Goal: Task Accomplishment & Management: Complete application form

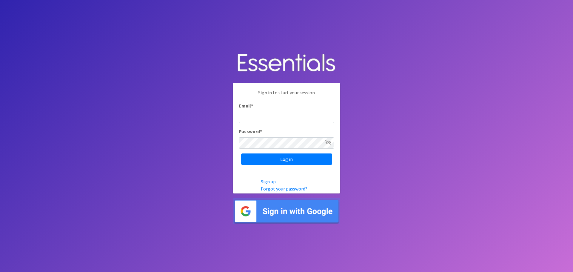
click at [280, 115] on input "Email *" at bounding box center [286, 117] width 95 height 11
type input "[EMAIL_ADDRESS][DOMAIN_NAME]"
click at [331, 142] on icon at bounding box center [328, 142] width 6 height 5
click at [312, 156] on input "Log in" at bounding box center [286, 158] width 91 height 11
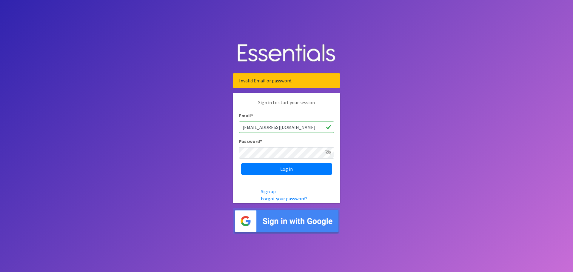
click at [326, 152] on icon at bounding box center [328, 152] width 6 height 5
click at [300, 168] on input "Log in" at bounding box center [286, 168] width 91 height 11
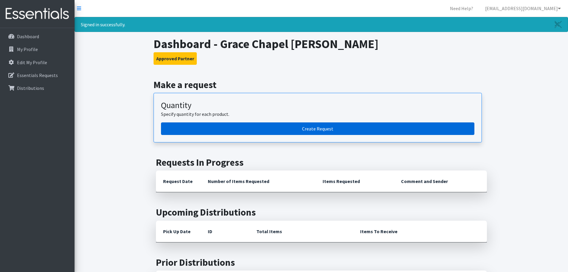
click at [328, 127] on link "Create Request" at bounding box center [318, 128] width 314 height 13
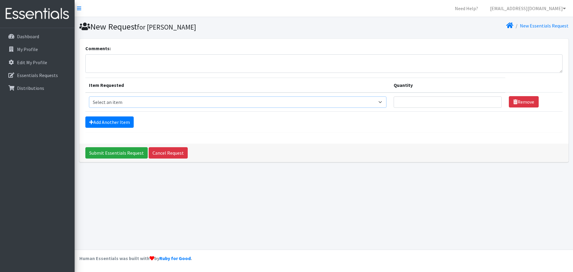
click at [384, 104] on select "Select an item Adult Briefs (Large/X-Large) Adult Briefs (Medium/Large) Adult B…" at bounding box center [238, 101] width 298 height 11
select select "4573"
click at [89, 96] on select "Select an item Adult Briefs (Large/X-Large) Adult Briefs (Medium/Large) Adult B…" at bounding box center [238, 101] width 298 height 11
click at [452, 104] on input "Quantity" at bounding box center [448, 101] width 108 height 11
type input "50"
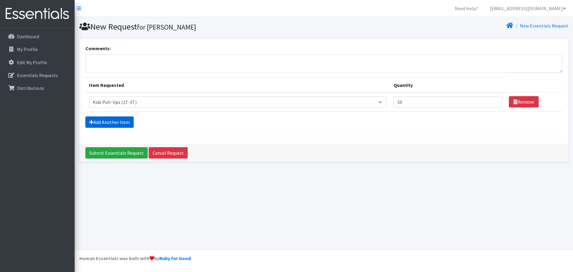
click at [126, 119] on link "Add Another Item" at bounding box center [109, 121] width 48 height 11
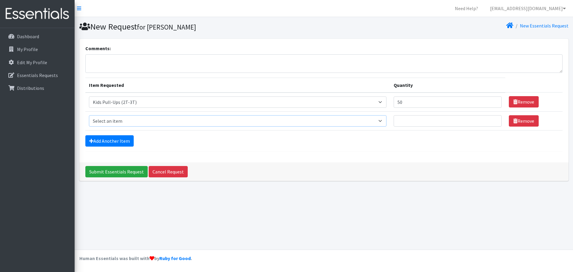
click at [386, 121] on select "Select an item Adult Briefs (Large/X-Large) Adult Briefs (Medium/Large) Adult B…" at bounding box center [238, 120] width 298 height 11
select select "4561"
click at [89, 115] on select "Select an item Adult Briefs (Large/X-Large) Adult Briefs (Medium/Large) Adult B…" at bounding box center [238, 120] width 298 height 11
click at [421, 105] on input "50" at bounding box center [448, 101] width 108 height 11
type input "5"
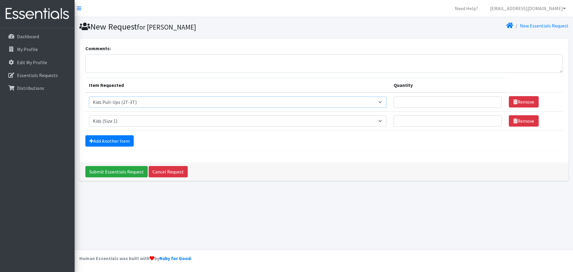
click at [382, 102] on select "Select an item Adult Briefs (Large/X-Large) Adult Briefs (Medium/Large) Adult B…" at bounding box center [238, 101] width 298 height 11
select select "4561"
click at [89, 96] on select "Select an item Adult Briefs (Large/X-Large) Adult Briefs (Medium/Large) Adult B…" at bounding box center [238, 101] width 298 height 11
click at [424, 103] on input "Quantity" at bounding box center [448, 101] width 108 height 11
type input "200"
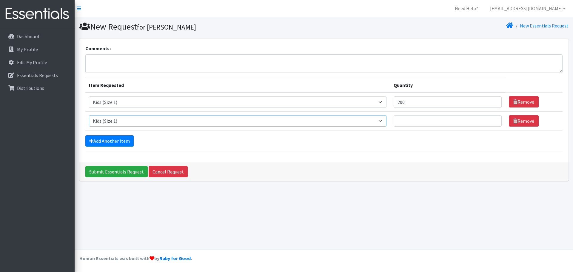
click at [325, 125] on select "Select an item Adult Briefs (Large/X-Large) Adult Briefs (Medium/Large) Adult B…" at bounding box center [238, 120] width 298 height 11
select select "4562"
click at [89, 115] on select "Select an item Adult Briefs (Large/X-Large) Adult Briefs (Medium/Large) Adult B…" at bounding box center [238, 120] width 298 height 11
click at [408, 115] on input "Quantity" at bounding box center [448, 120] width 108 height 11
type input "200"
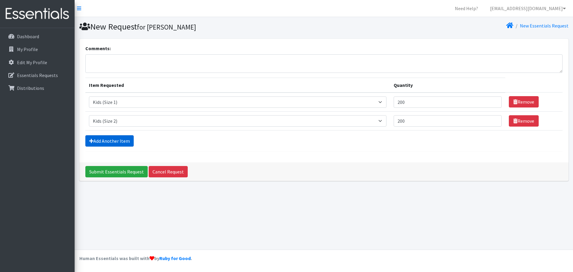
click at [124, 143] on link "Add Another Item" at bounding box center [109, 140] width 48 height 11
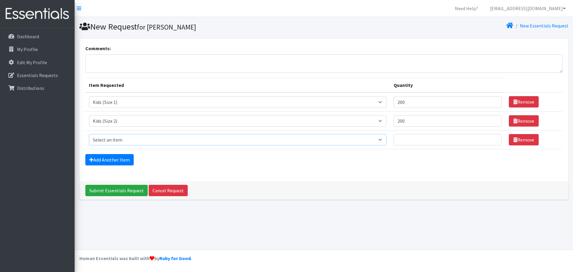
click at [131, 139] on select "Select an item Adult Briefs (Large/X-Large) Adult Briefs (Medium/Large) Adult B…" at bounding box center [238, 139] width 298 height 11
select select "4566"
click at [89, 134] on select "Select an item Adult Briefs (Large/X-Large) Adult Briefs (Medium/Large) Adult B…" at bounding box center [238, 139] width 298 height 11
click at [411, 140] on input "Quantity" at bounding box center [448, 139] width 108 height 11
type input "200"
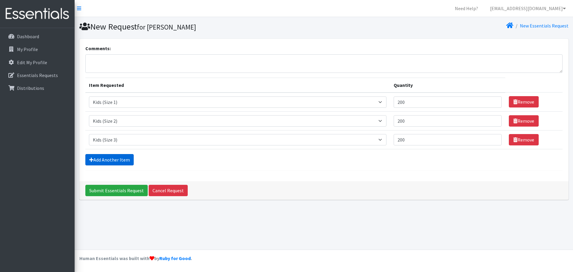
click at [111, 159] on link "Add Another Item" at bounding box center [109, 159] width 48 height 11
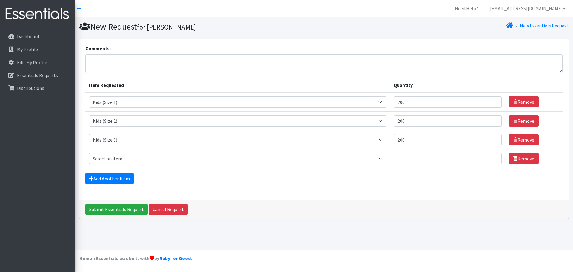
click at [115, 157] on select "Select an item Adult Briefs (Large/X-Large) Adult Briefs (Medium/Large) Adult B…" at bounding box center [238, 158] width 298 height 11
select select "4567"
click at [89, 153] on select "Select an item Adult Briefs (Large/X-Large) Adult Briefs (Medium/Large) Adult B…" at bounding box center [238, 158] width 298 height 11
click at [402, 156] on input "Quantity" at bounding box center [448, 158] width 108 height 11
type input "400"
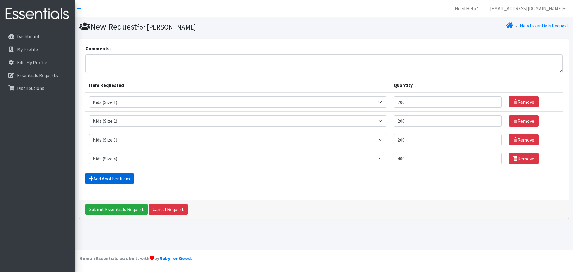
click at [115, 180] on link "Add Another Item" at bounding box center [109, 178] width 48 height 11
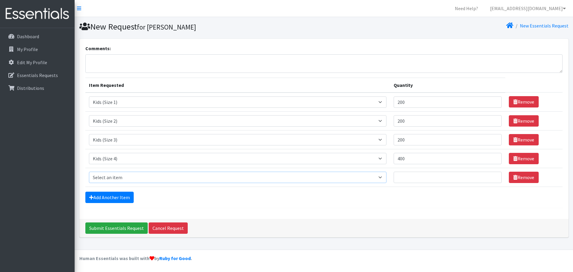
click at [115, 180] on select "Select an item Adult Briefs (Large/X-Large) Adult Briefs (Medium/Large) Adult B…" at bounding box center [238, 177] width 298 height 11
select select "4568"
click at [89, 172] on select "Select an item Adult Briefs (Large/X-Large) Adult Briefs (Medium/Large) Adult B…" at bounding box center [238, 177] width 298 height 11
click at [427, 174] on input "Quantity" at bounding box center [448, 177] width 108 height 11
type input "500"
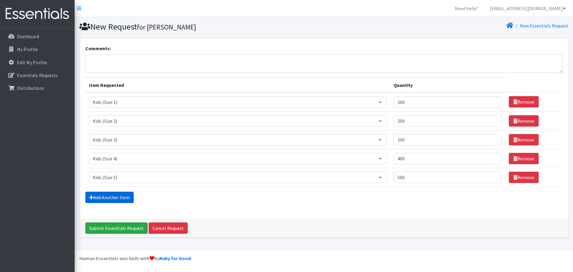
click at [117, 195] on link "Add Another Item" at bounding box center [109, 197] width 48 height 11
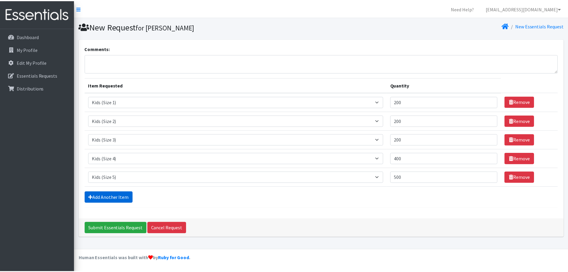
scroll to position [11, 0]
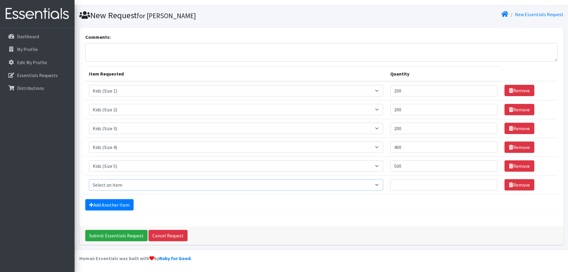
click at [119, 185] on select "Select an item Adult Briefs (Large/X-Large) Adult Briefs (Medium/Large) Adult B…" at bounding box center [236, 184] width 295 height 11
click at [193, 211] on form "Comments: Item Requested Quantity Item Requested Select an item Adult Briefs (L…" at bounding box center [321, 124] width 473 height 182
click at [121, 184] on select "Select an item Adult Briefs (Large/X-Large) Adult Briefs (Medium/Large) Adult B…" at bounding box center [236, 184] width 295 height 11
select select "4572"
click at [89, 179] on select "Select an item Adult Briefs (Large/X-Large) Adult Briefs (Medium/Large) Adult B…" at bounding box center [236, 184] width 295 height 11
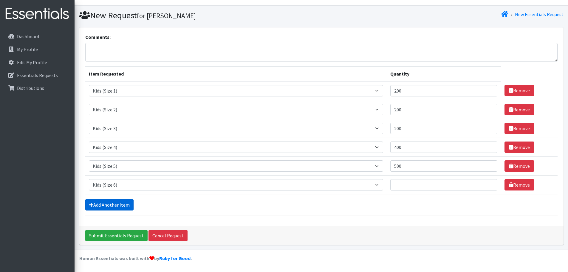
click at [119, 198] on form "Comments: Item Requested Quantity Item Requested Select an item Adult Briefs (L…" at bounding box center [321, 124] width 473 height 182
click at [118, 201] on link "Add Another Item" at bounding box center [109, 204] width 48 height 11
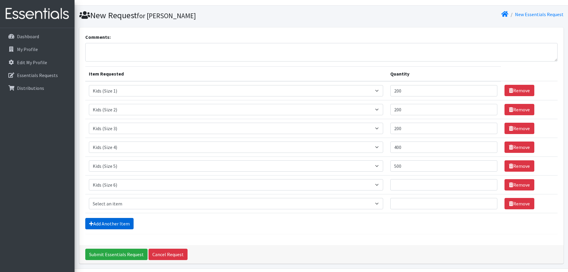
scroll to position [30, 0]
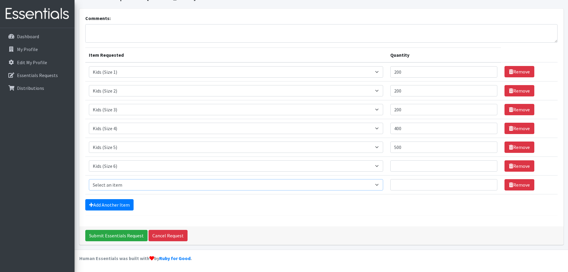
click at [123, 185] on select "Select an item Adult Briefs (Large/X-Large) Adult Briefs (Medium/Large) Adult B…" at bounding box center [236, 184] width 295 height 11
select select "13208"
click at [89, 179] on select "Select an item Adult Briefs (Large/X-Large) Adult Briefs (Medium/Large) Adult B…" at bounding box center [236, 184] width 295 height 11
click at [118, 206] on link "Add Another Item" at bounding box center [109, 204] width 48 height 11
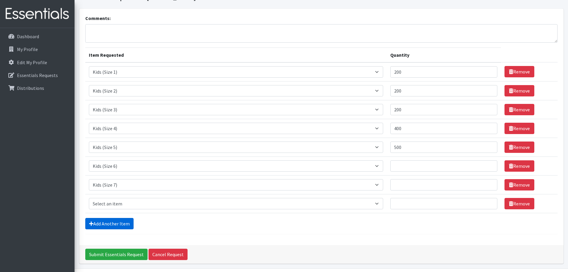
scroll to position [49, 0]
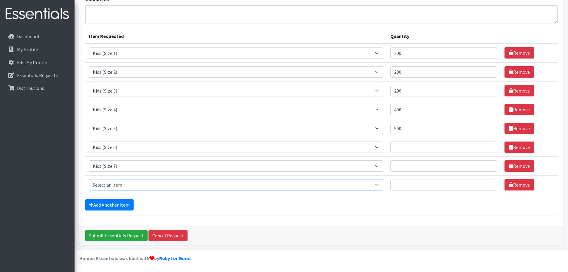
click at [384, 183] on select "Select an item Adult Briefs (Large/X-Large) Adult Briefs (Medium/Large) Adult B…" at bounding box center [236, 184] width 295 height 11
select select "4573"
click at [89, 179] on select "Select an item Adult Briefs (Large/X-Large) Adult Briefs (Medium/Large) Adult B…" at bounding box center [236, 184] width 295 height 11
click at [422, 149] on input "Quantity" at bounding box center [444, 146] width 107 height 11
type input "1"
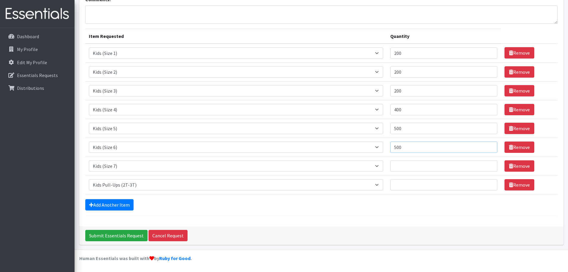
type input "500"
click at [420, 172] on td "Quantity" at bounding box center [444, 165] width 114 height 19
click at [421, 165] on input "Quantity" at bounding box center [444, 165] width 107 height 11
click at [85, 230] on input "Submit Essentials Request" at bounding box center [116, 235] width 62 height 11
type input "0"
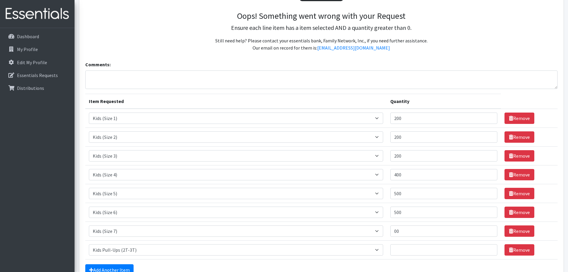
scroll to position [163, 0]
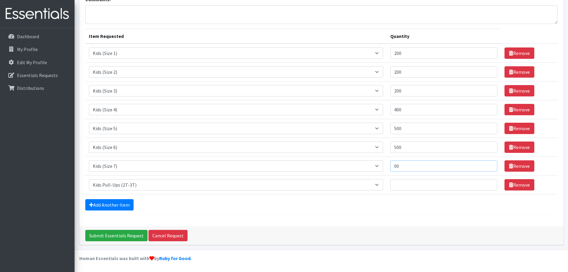
click at [412, 169] on input "00" at bounding box center [444, 165] width 107 height 11
type input "0"
type input "300"
click at [409, 187] on input "Quantity" at bounding box center [444, 184] width 107 height 11
type input "4"
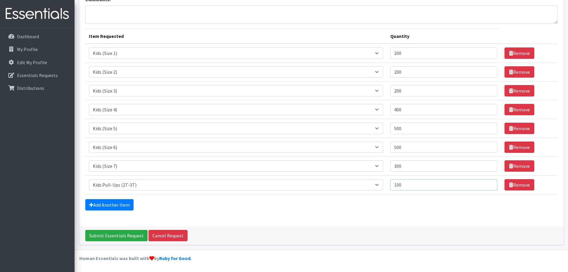
type input "100"
click at [360, 207] on div "Add Another Item" at bounding box center [321, 204] width 473 height 11
click at [112, 203] on link "Add Another Item" at bounding box center [109, 204] width 48 height 11
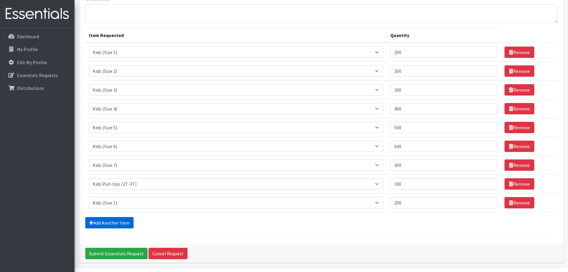
scroll to position [181, 0]
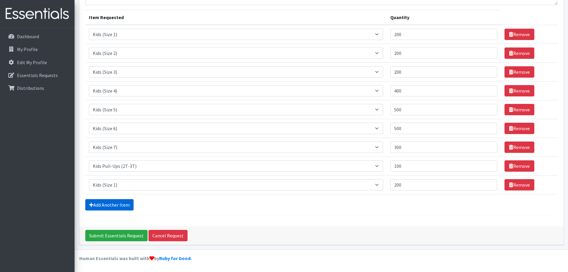
click at [116, 206] on link "Add Another Item" at bounding box center [109, 204] width 48 height 11
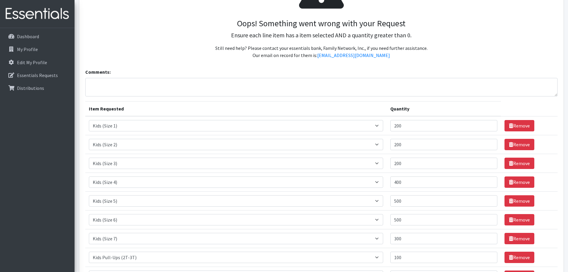
scroll to position [0, 0]
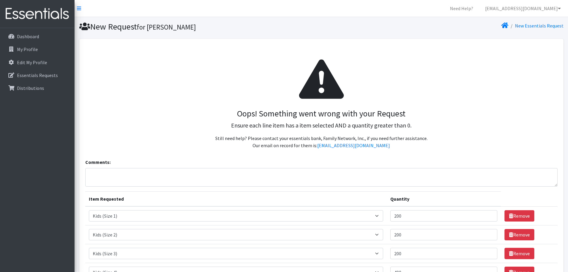
click at [193, 128] on p "Ensure each line item has a item selected AND a quantity greater than 0." at bounding box center [321, 125] width 463 height 9
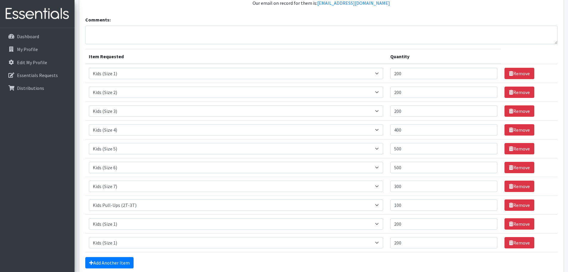
scroll to position [149, 0]
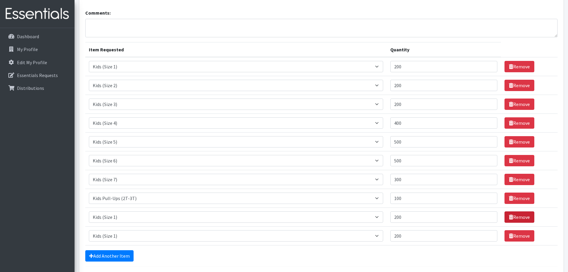
click at [514, 215] on link "Remove" at bounding box center [520, 216] width 30 height 11
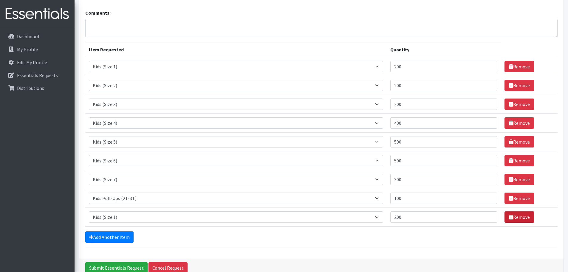
click at [514, 217] on link "Remove" at bounding box center [520, 216] width 30 height 11
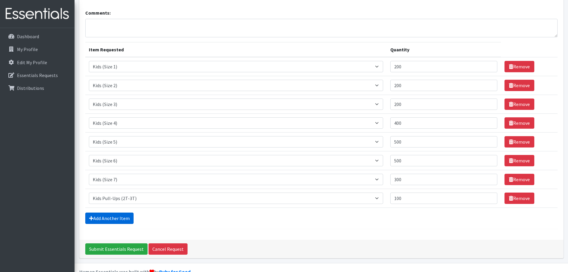
click at [112, 217] on link "Add Another Item" at bounding box center [109, 217] width 48 height 11
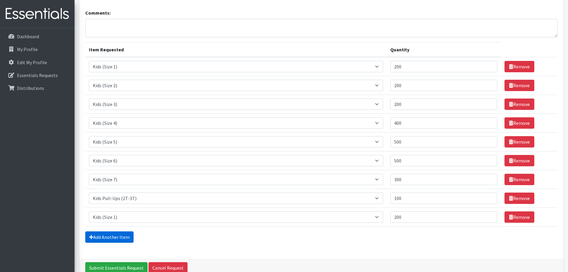
scroll to position [181, 0]
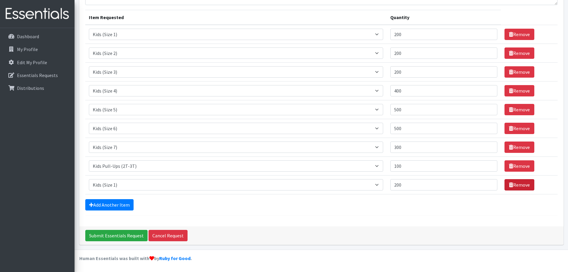
click at [514, 183] on link "Remove" at bounding box center [520, 184] width 30 height 11
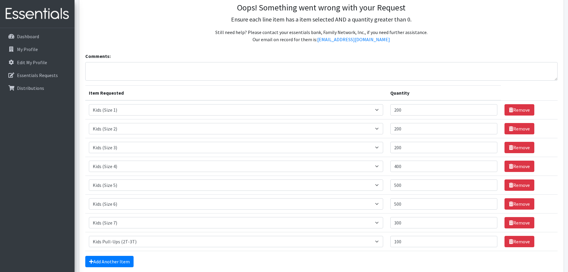
scroll to position [0, 0]
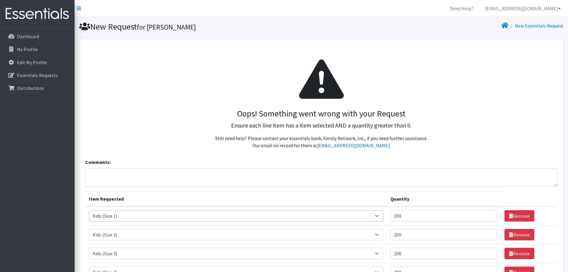
click at [222, 215] on select "Select an item Adult Briefs (Large/X-Large) Adult Briefs (Medium/Large) Adult B…" at bounding box center [236, 215] width 295 height 11
click at [232, 216] on select "Select an item Adult Briefs (Large/X-Large) Adult Briefs (Medium/Large) Adult B…" at bounding box center [236, 215] width 295 height 11
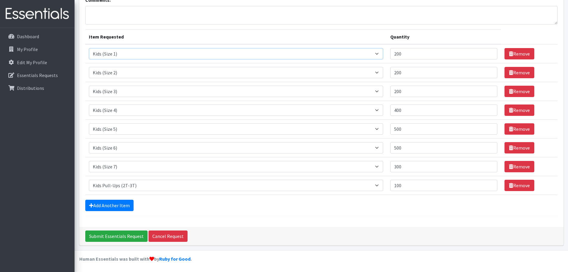
scroll to position [163, 0]
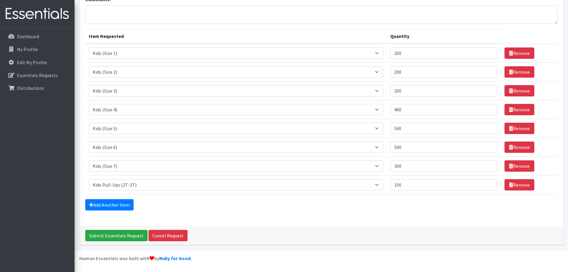
click at [316, 201] on div "Add Another Item" at bounding box center [321, 204] width 473 height 11
click at [125, 208] on link "Add Another Item" at bounding box center [109, 204] width 48 height 11
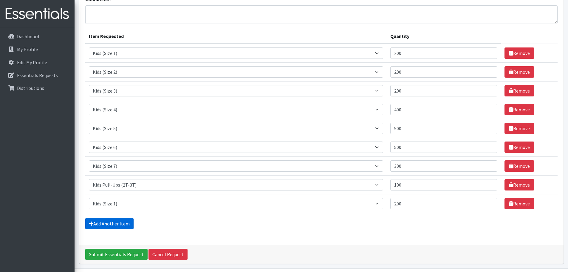
scroll to position [181, 0]
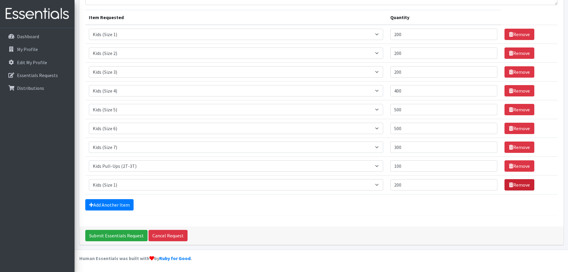
click at [512, 183] on link "Remove" at bounding box center [520, 184] width 30 height 11
click at [514, 184] on link "Remove" at bounding box center [520, 184] width 30 height 11
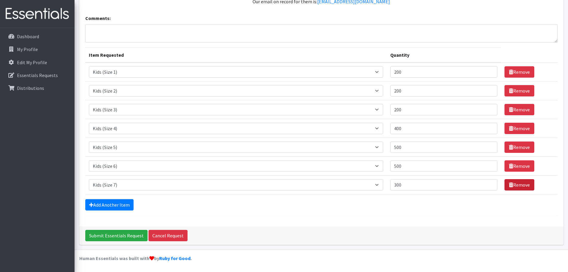
click at [514, 183] on link "Remove" at bounding box center [520, 184] width 30 height 11
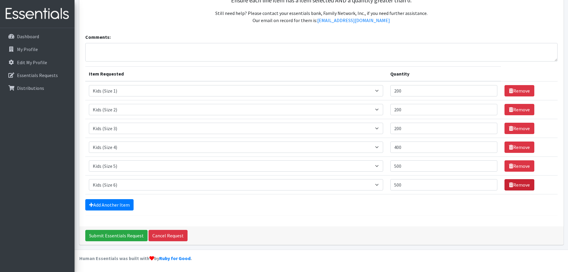
click at [514, 183] on link "Remove" at bounding box center [520, 184] width 30 height 11
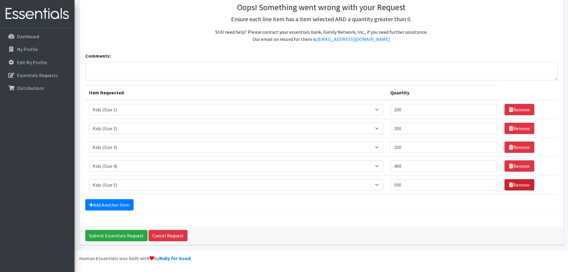
click at [514, 183] on link "Remove" at bounding box center [520, 184] width 30 height 11
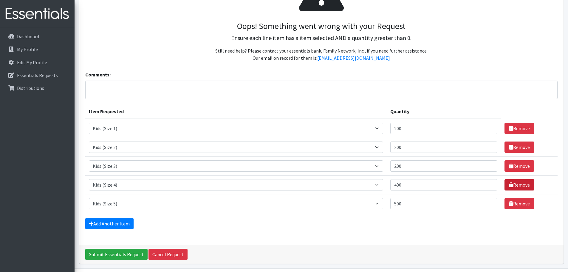
click at [514, 183] on link "Remove" at bounding box center [520, 184] width 30 height 11
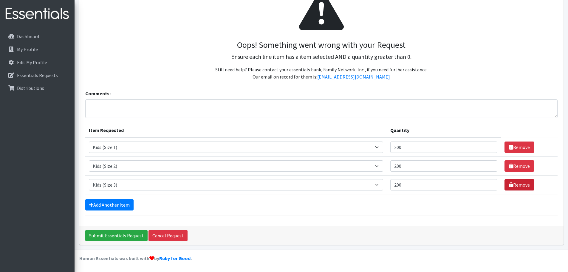
click at [514, 183] on link "Remove" at bounding box center [520, 184] width 30 height 11
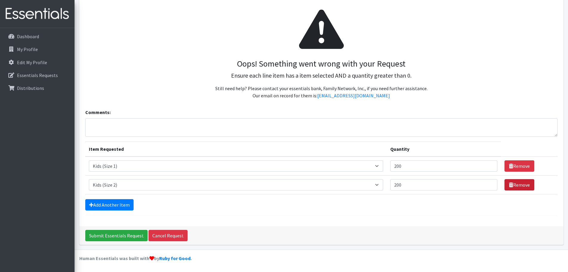
click at [514, 183] on link "Remove" at bounding box center [520, 184] width 30 height 11
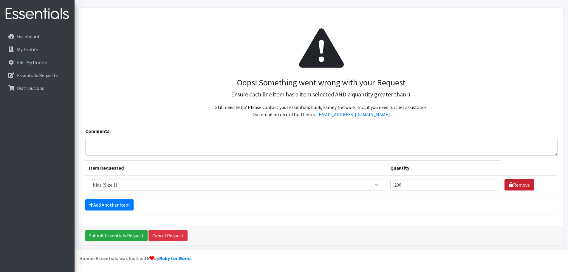
click at [514, 183] on link "Remove" at bounding box center [520, 184] width 30 height 11
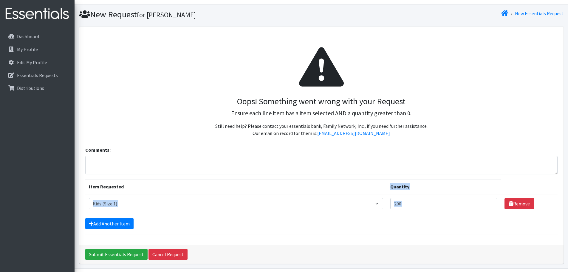
click at [501, 183] on th "Quantity" at bounding box center [444, 186] width 114 height 15
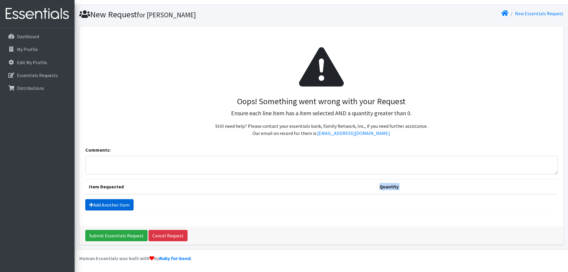
click at [120, 208] on link "Add Another Item" at bounding box center [109, 204] width 48 height 11
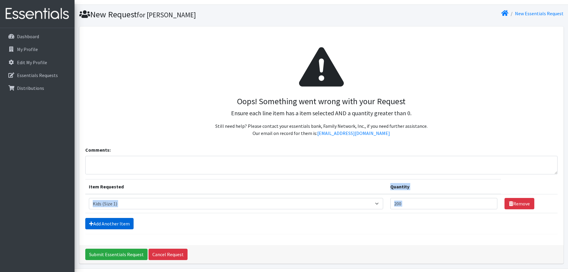
scroll to position [31, 0]
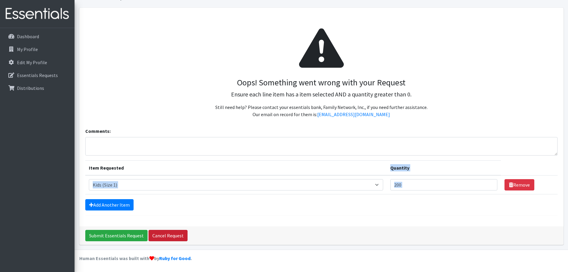
click at [166, 238] on link "Cancel Request" at bounding box center [168, 235] width 39 height 11
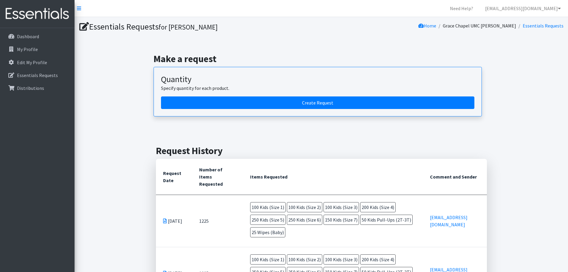
scroll to position [30, 0]
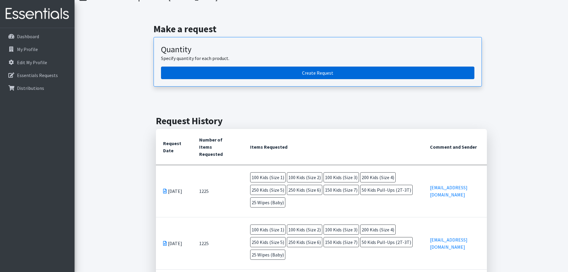
click at [316, 74] on link "Create Request" at bounding box center [318, 73] width 314 height 13
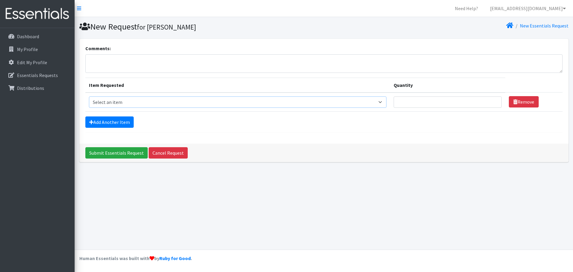
click at [385, 101] on select "Select an item Adult Briefs (Large/X-Large) Adult Briefs (Medium/Large) Adult B…" at bounding box center [238, 101] width 298 height 11
select select "4573"
click at [89, 96] on select "Select an item Adult Briefs (Large/X-Large) Adult Briefs (Medium/Large) Adult B…" at bounding box center [238, 101] width 298 height 11
click at [414, 100] on input "Quantity" at bounding box center [448, 101] width 108 height 11
type input "100"
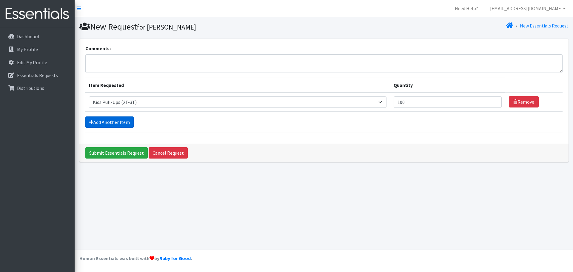
click at [95, 121] on link "Add Another Item" at bounding box center [109, 121] width 48 height 11
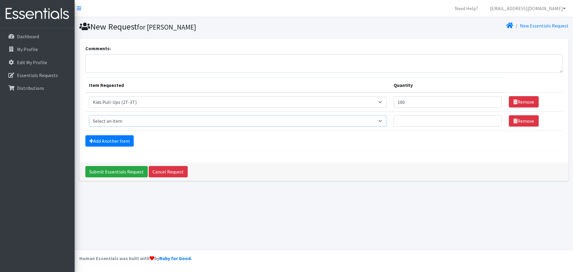
click at [384, 119] on select "Select an item Adult Briefs (Large/X-Large) Adult Briefs (Medium/Large) Adult B…" at bounding box center [238, 120] width 298 height 11
select select "4561"
click at [89, 115] on select "Select an item Adult Briefs (Large/X-Large) Adult Briefs (Medium/Large) Adult B…" at bounding box center [238, 120] width 298 height 11
click at [406, 119] on input "Quantity" at bounding box center [448, 120] width 108 height 11
type input "1"
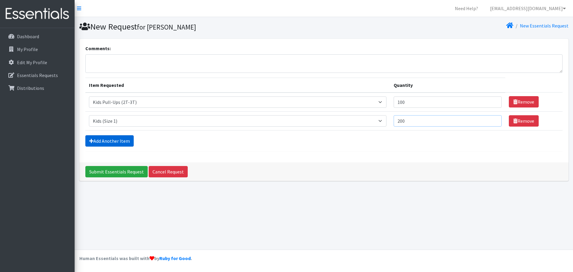
type input "200"
click at [125, 138] on link "Add Another Item" at bounding box center [109, 140] width 48 height 11
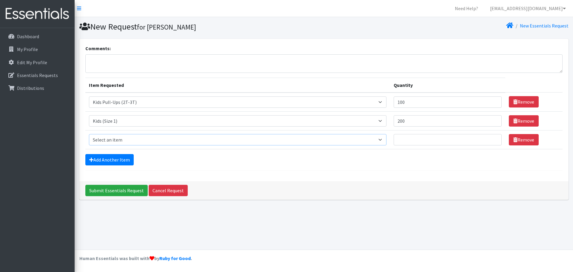
click at [386, 138] on select "Select an item Adult Briefs (Large/X-Large) Adult Briefs (Medium/Large) Adult B…" at bounding box center [238, 139] width 298 height 11
select select "4562"
click at [89, 134] on select "Select an item Adult Briefs (Large/X-Large) Adult Briefs (Medium/Large) Adult B…" at bounding box center [238, 139] width 298 height 11
click at [432, 137] on input "Quantity" at bounding box center [448, 139] width 108 height 11
type input "200"
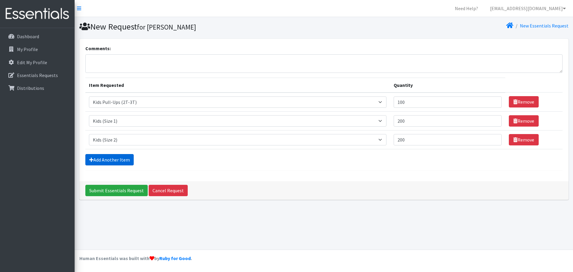
click at [120, 158] on link "Add Another Item" at bounding box center [109, 159] width 48 height 11
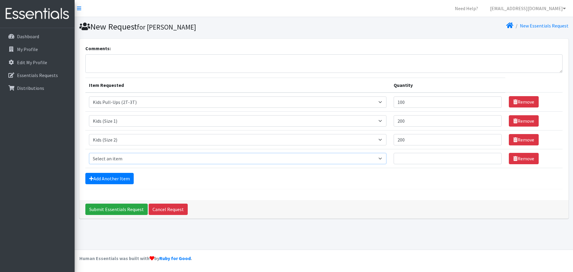
click at [385, 156] on select "Select an item Adult Briefs (Large/X-Large) Adult Briefs (Medium/Large) Adult B…" at bounding box center [238, 158] width 298 height 11
select select "4566"
click at [89, 153] on select "Select an item Adult Briefs (Large/X-Large) Adult Briefs (Medium/Large) Adult B…" at bounding box center [238, 158] width 298 height 11
click at [406, 155] on input "Quantity" at bounding box center [448, 158] width 108 height 11
type input "200"
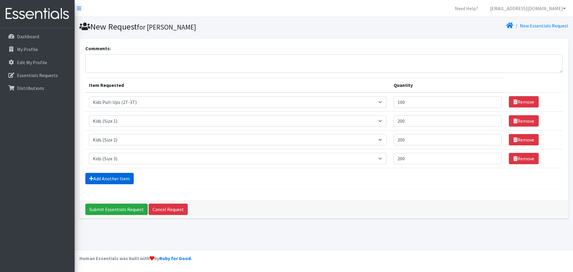
click at [101, 177] on link "Add Another Item" at bounding box center [109, 178] width 48 height 11
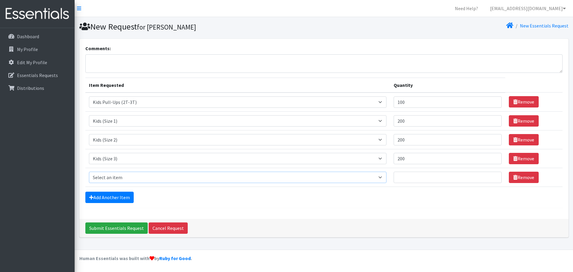
click at [386, 176] on select "Select an item Adult Briefs (Large/X-Large) Adult Briefs (Medium/Large) Adult B…" at bounding box center [238, 177] width 298 height 11
select select "4567"
click at [89, 172] on select "Select an item Adult Briefs (Large/X-Large) Adult Briefs (Medium/Large) Adult B…" at bounding box center [238, 177] width 298 height 11
click at [432, 179] on input "Quantity" at bounding box center [448, 177] width 108 height 11
type input "400"
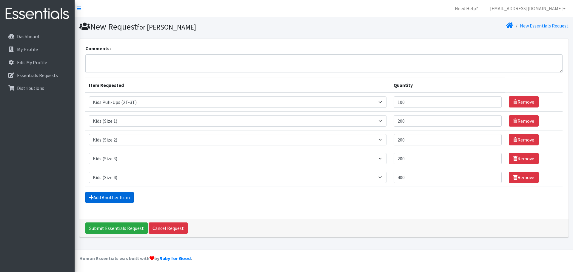
click at [119, 200] on link "Add Another Item" at bounding box center [109, 197] width 48 height 11
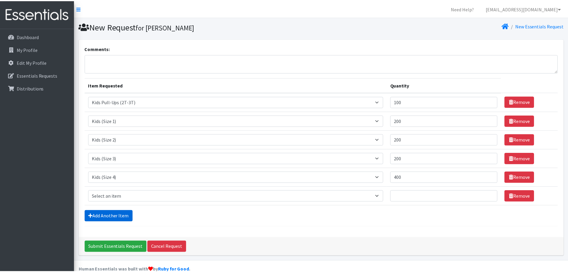
scroll to position [11, 0]
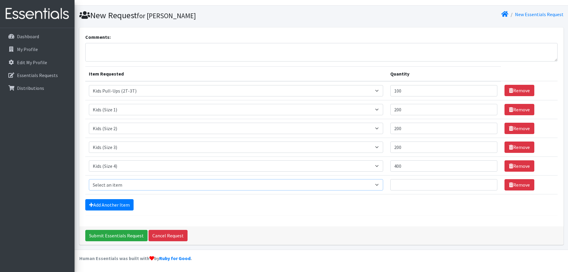
click at [379, 186] on select "Select an item Adult Briefs (Large/X-Large) Adult Briefs (Medium/Large) Adult B…" at bounding box center [236, 184] width 295 height 11
select select "4568"
click at [89, 179] on select "Select an item Adult Briefs (Large/X-Large) Adult Briefs (Medium/Large) Adult B…" at bounding box center [236, 184] width 295 height 11
click at [444, 183] on input "Quantity" at bounding box center [444, 184] width 107 height 11
type input "500"
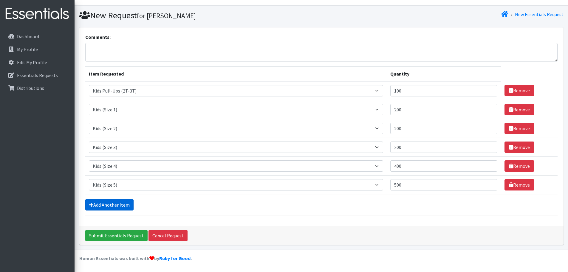
click at [130, 206] on link "Add Another Item" at bounding box center [109, 204] width 48 height 11
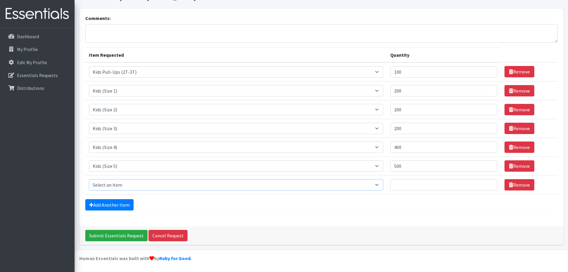
click at [380, 184] on select "Select an item Adult Briefs (Large/X-Large) Adult Briefs (Medium/Large) Adult B…" at bounding box center [236, 184] width 295 height 11
select select "4572"
click at [89, 179] on select "Select an item Adult Briefs (Large/X-Large) Adult Briefs (Medium/Large) Adult B…" at bounding box center [236, 184] width 295 height 11
click at [438, 183] on input "Quantity" at bounding box center [444, 184] width 107 height 11
type input "500"
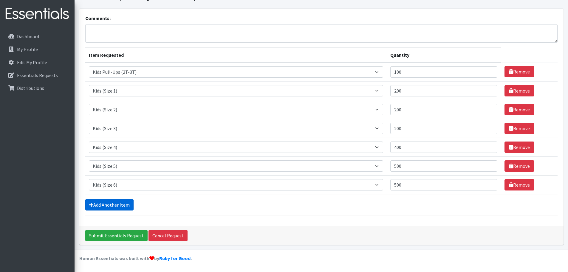
click at [117, 209] on link "Add Another Item" at bounding box center [109, 204] width 48 height 11
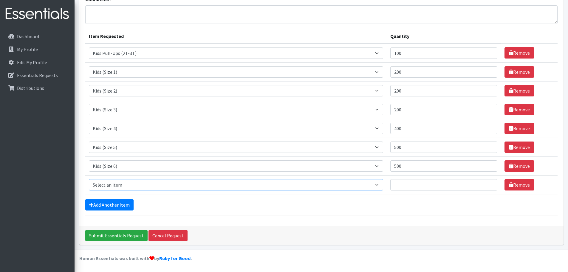
click at [383, 184] on select "Select an item Adult Briefs (Large/X-Large) Adult Briefs (Medium/Large) Adult B…" at bounding box center [236, 184] width 295 height 11
select select "13208"
click at [89, 179] on select "Select an item Adult Briefs (Large/X-Large) Adult Briefs (Medium/Large) Adult B…" at bounding box center [236, 184] width 295 height 11
click at [420, 183] on input "Quantity" at bounding box center [444, 184] width 107 height 11
type input "300"
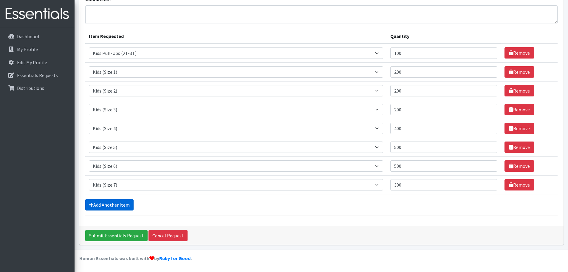
click at [113, 204] on link "Add Another Item" at bounding box center [109, 204] width 48 height 11
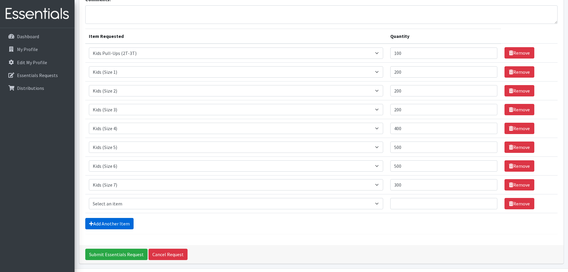
scroll to position [68, 0]
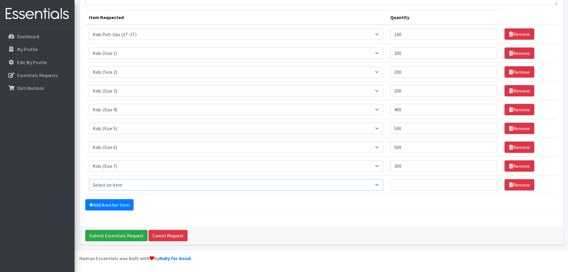
click at [381, 184] on select "Select an item Adult Briefs (Large/X-Large) Adult Briefs (Medium/Large) Adult B…" at bounding box center [236, 184] width 295 height 11
select select "4558"
click at [89, 179] on select "Select an item Adult Briefs (Large/X-Large) Adult Briefs (Medium/Large) Adult B…" at bounding box center [236, 184] width 295 height 11
click at [447, 185] on input "Quantity" at bounding box center [444, 184] width 107 height 11
click at [412, 181] on input "52" at bounding box center [444, 184] width 107 height 11
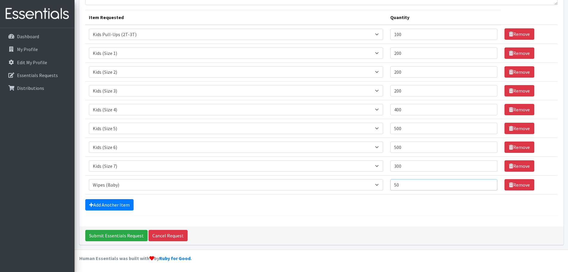
type input "50"
click at [392, 201] on div "Add Another Item" at bounding box center [321, 204] width 473 height 11
click at [125, 235] on input "Submit Essentials Request" at bounding box center [116, 235] width 62 height 11
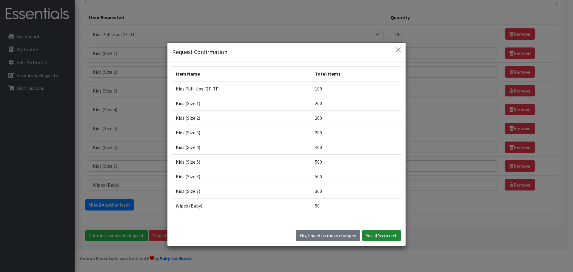
click at [366, 235] on button "Yes, it's correct" at bounding box center [381, 235] width 38 height 11
